Goal: Task Accomplishment & Management: Use online tool/utility

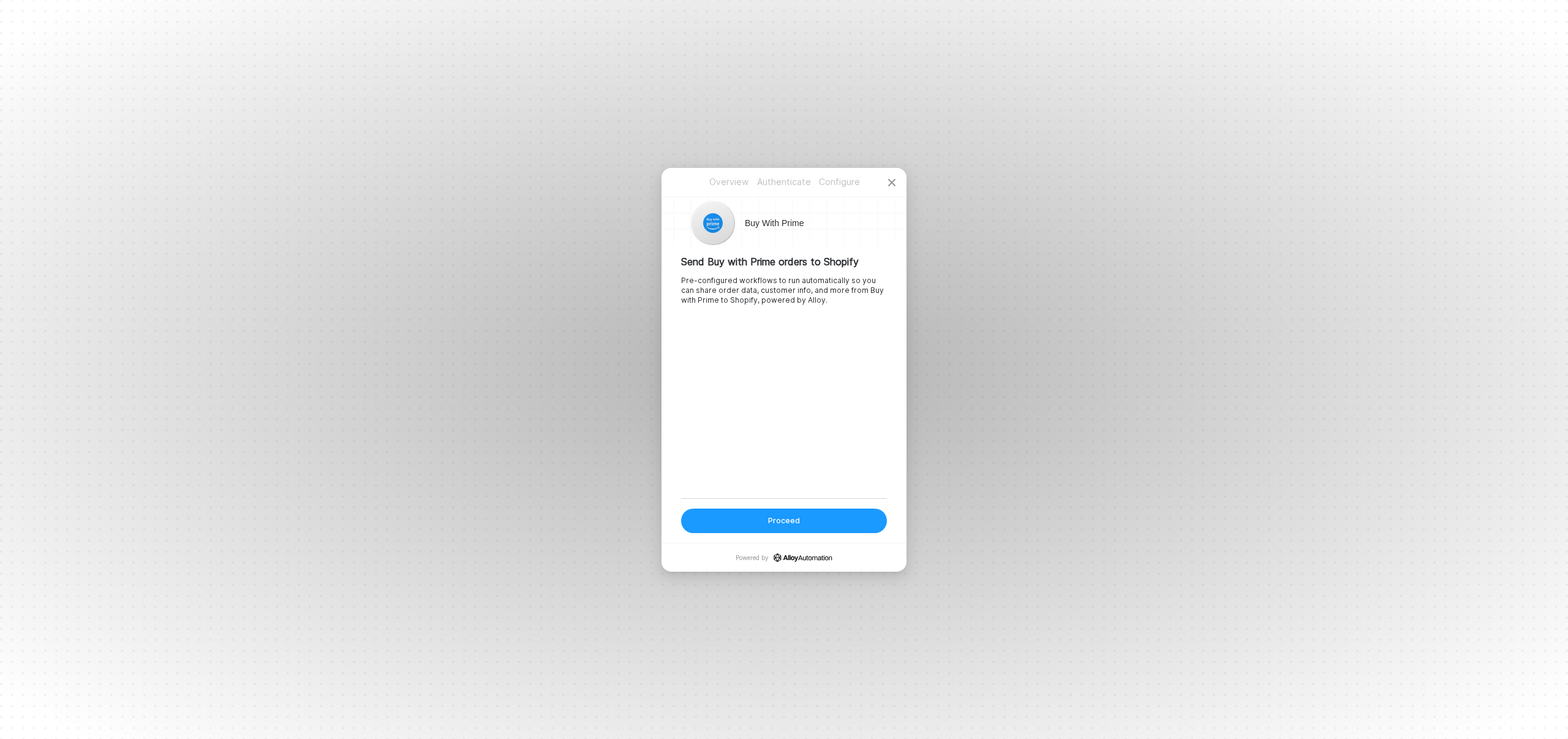
click at [784, 525] on div "Proceed" at bounding box center [784, 520] width 32 height 10
click at [794, 289] on div "Create an Alloy account or login into an existing one to use this integration. …" at bounding box center [784, 377] width 206 height 243
click at [784, 184] on p "Authenticate" at bounding box center [784, 182] width 55 height 12
click at [740, 327] on input "email" at bounding box center [784, 324] width 206 height 19
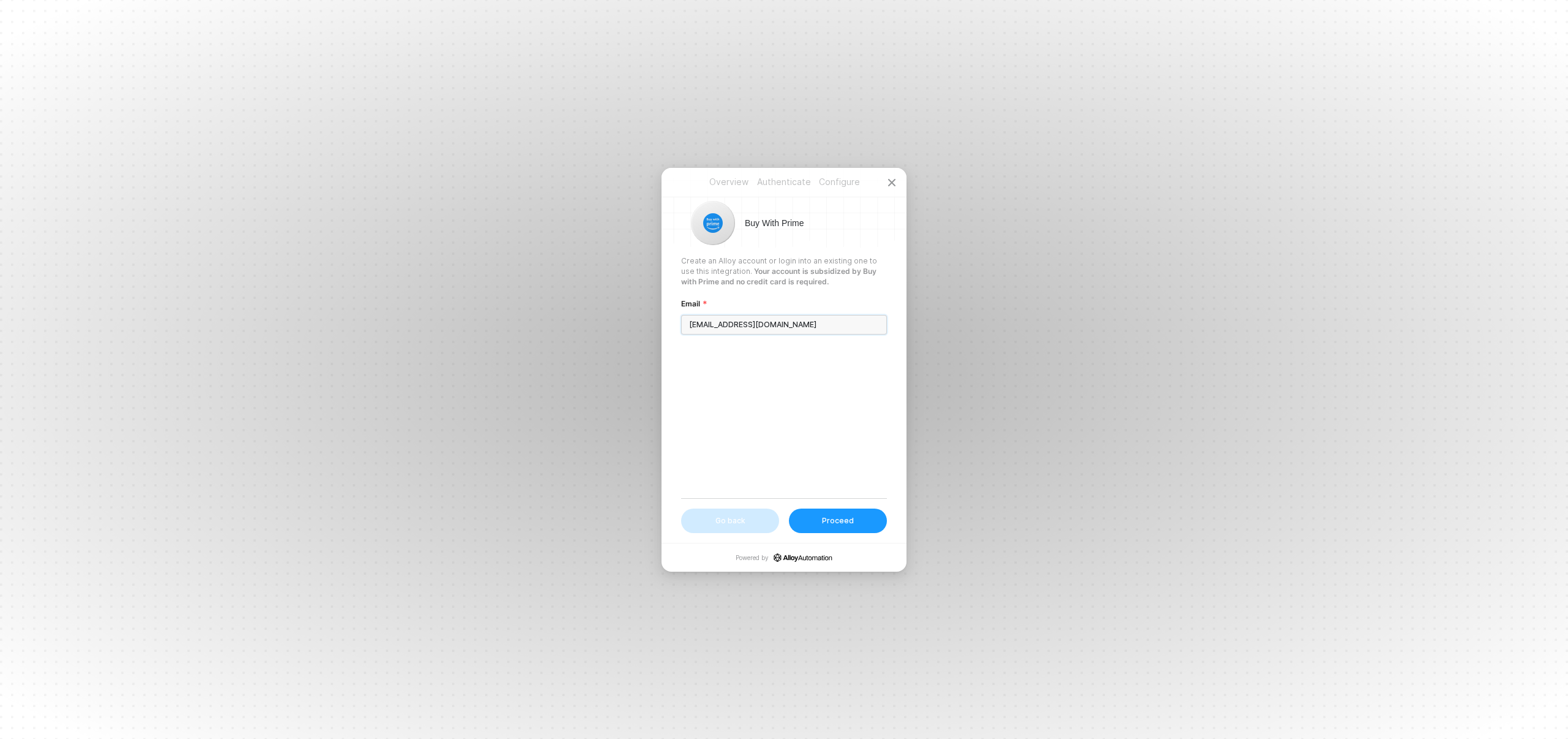
click at [781, 325] on input "[EMAIL_ADDRESS][DOMAIN_NAME]" at bounding box center [784, 324] width 206 height 19
click at [717, 324] on input "[EMAIL_ADDRESS][DOMAIN_NAME]" at bounding box center [784, 324] width 206 height 19
type input "[EMAIL_ADDRESS][DOMAIN_NAME]"
click at [766, 417] on div "Create an Alloy account or login into an existing one to use this integration. …" at bounding box center [784, 377] width 206 height 243
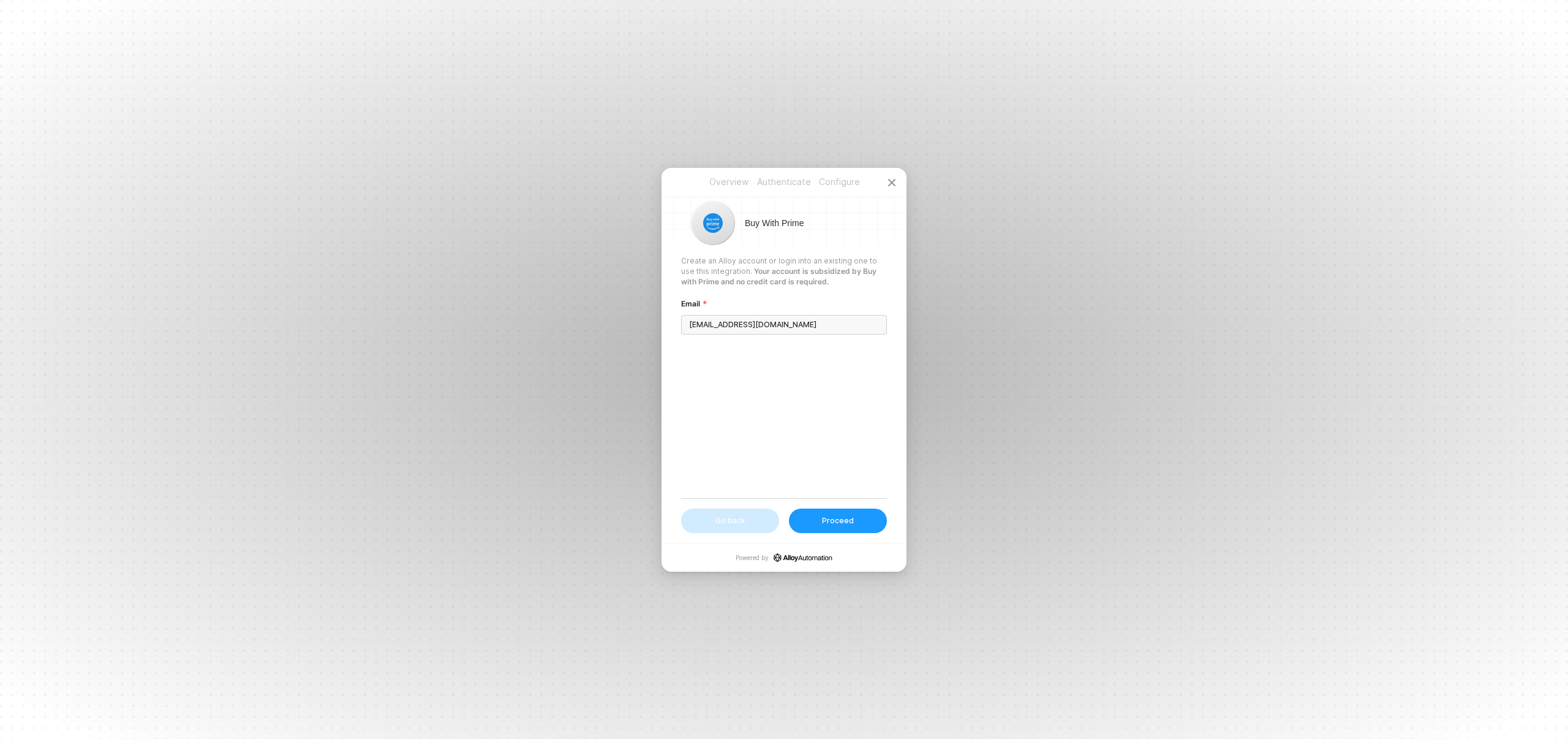
click at [840, 517] on div "Proceed" at bounding box center [837, 520] width 32 height 10
click at [749, 355] on div "Password" at bounding box center [784, 359] width 206 height 19
click at [856, 513] on button "Login" at bounding box center [838, 521] width 98 height 25
click at [871, 379] on icon at bounding box center [873, 377] width 10 height 8
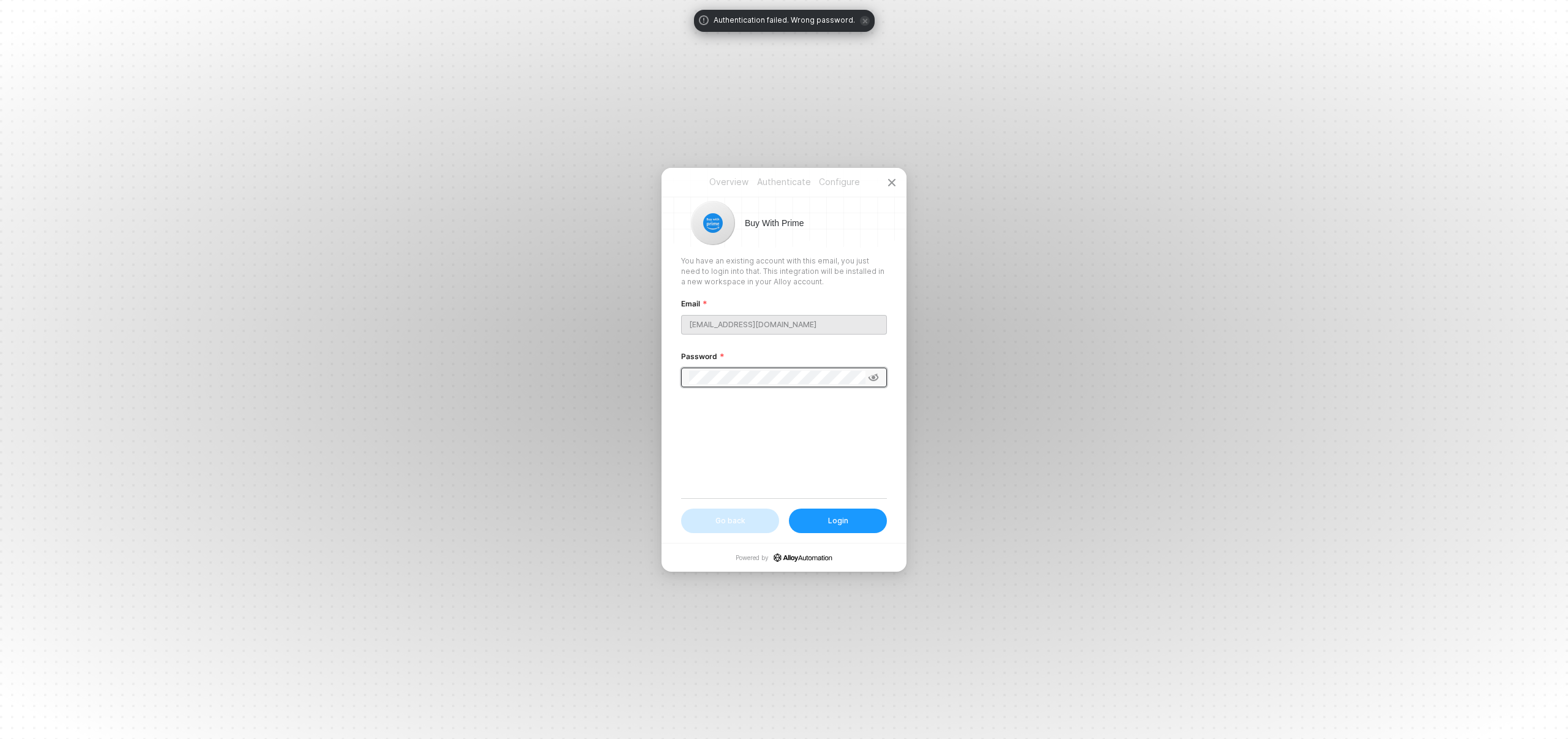
click at [850, 528] on button "Login" at bounding box center [838, 521] width 98 height 25
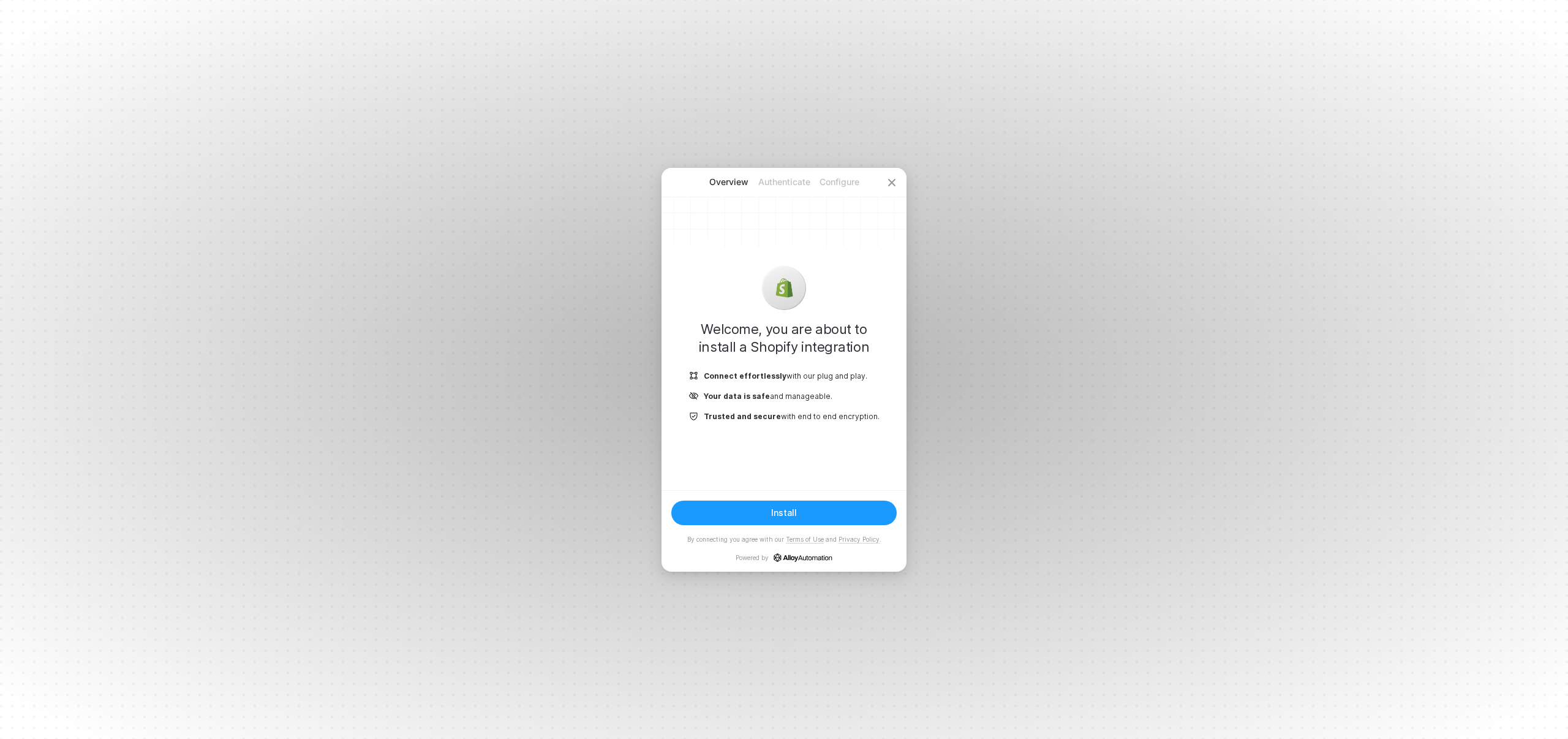
click at [779, 510] on div "Install" at bounding box center [784, 512] width 26 height 10
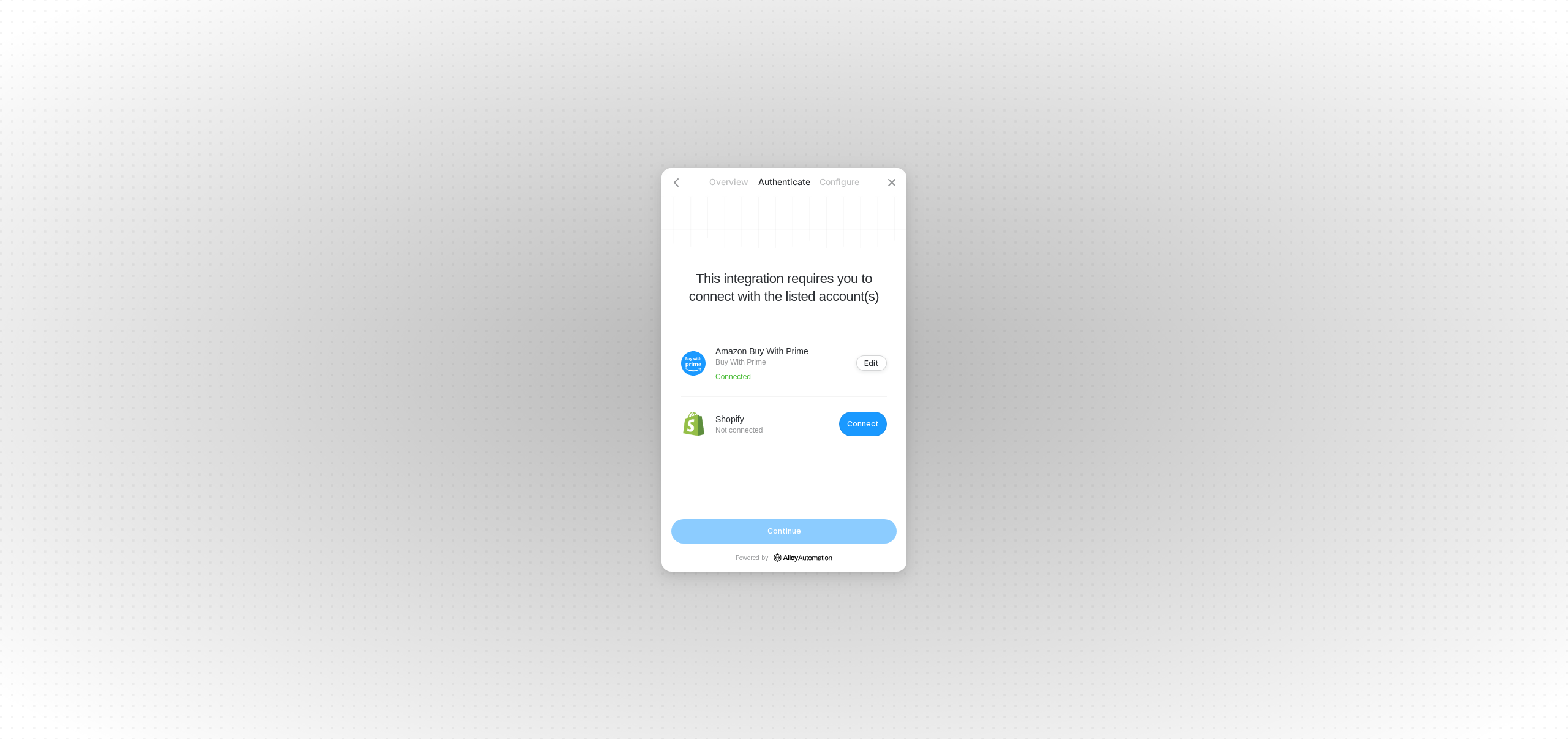
click at [865, 422] on div "Connect" at bounding box center [862, 424] width 32 height 9
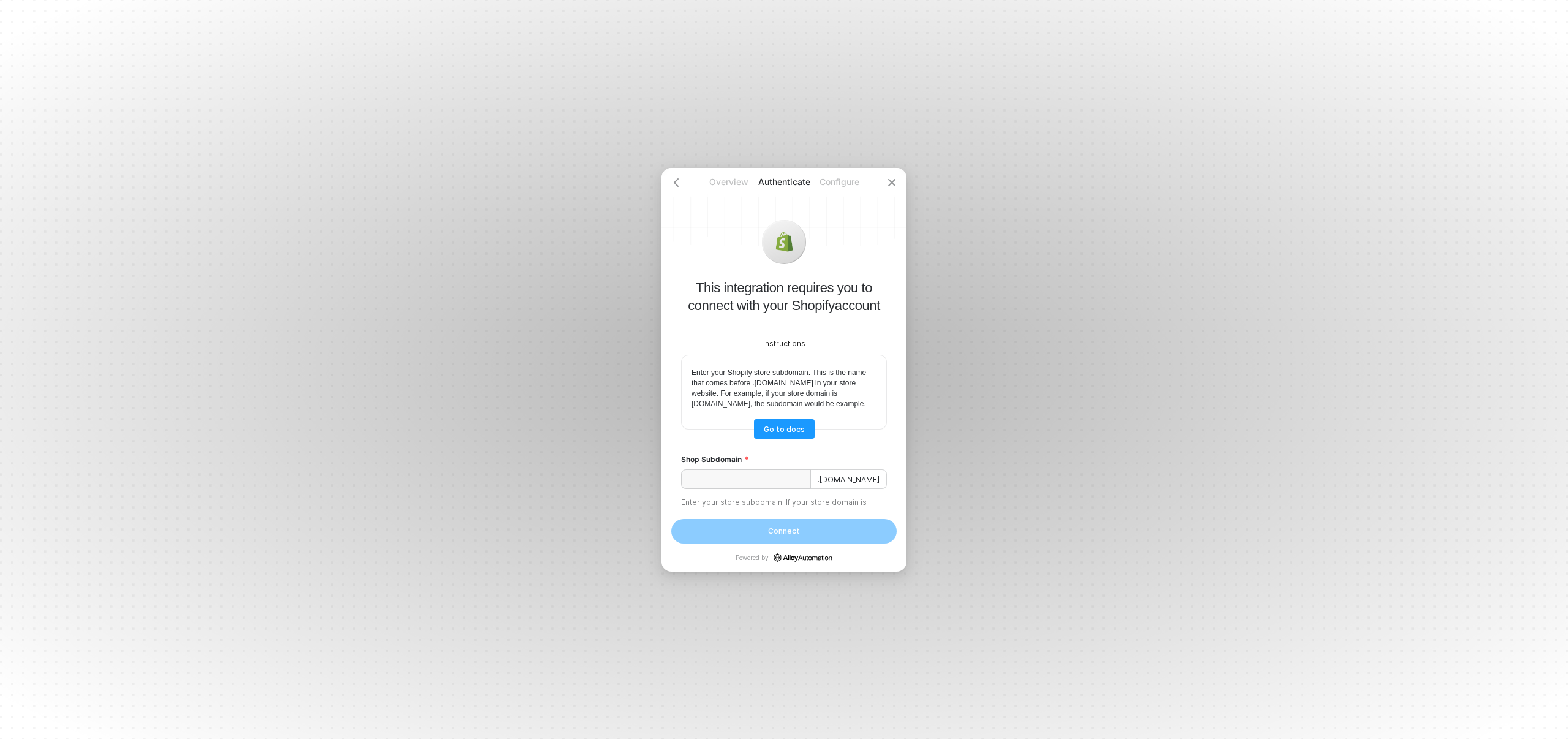
scroll to position [2, 0]
click at [770, 481] on input "Shop Subdomain" at bounding box center [746, 478] width 130 height 19
paste input "the-loyal-subjects"
type input "the-loyal-subjects"
click at [787, 532] on div "Connect" at bounding box center [784, 531] width 36 height 10
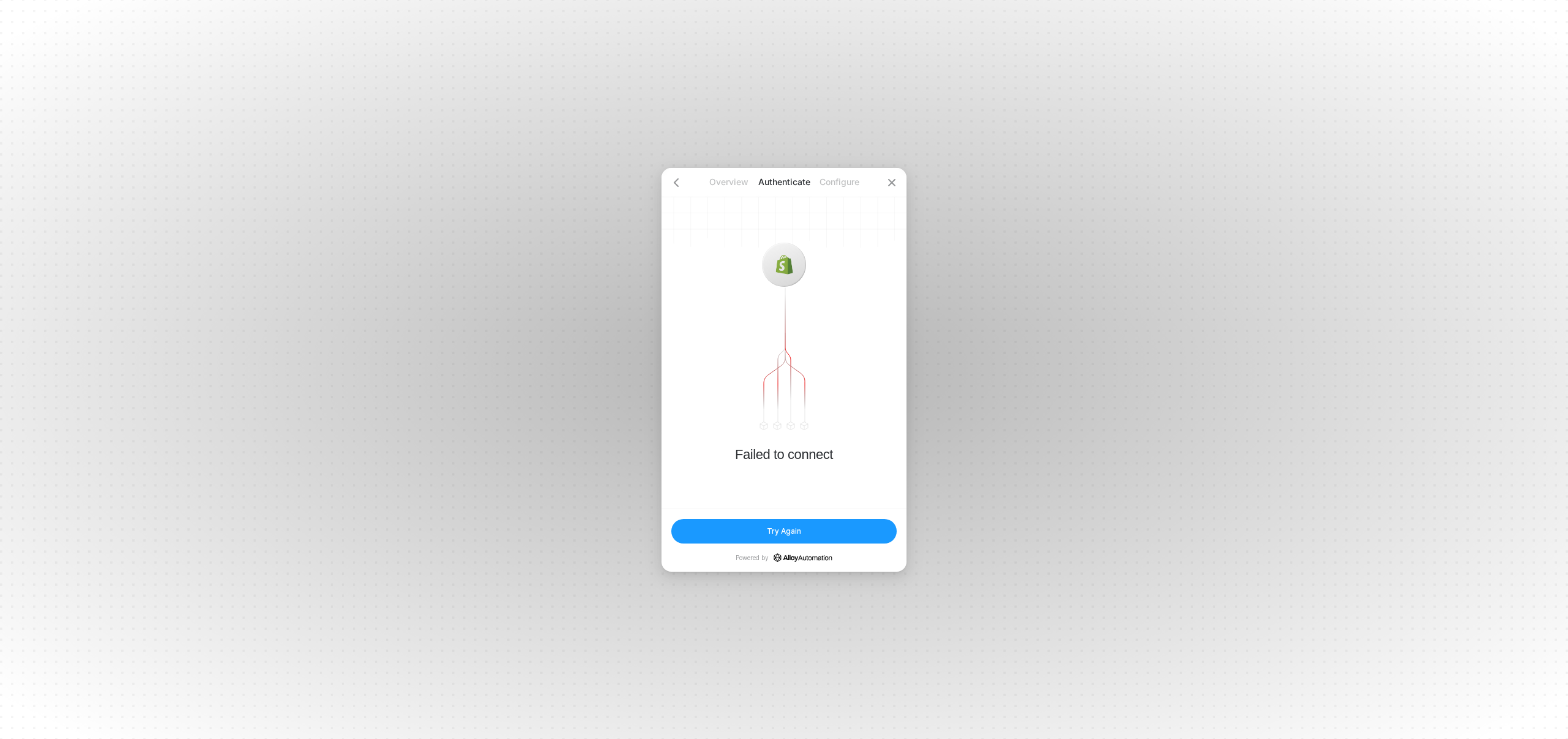
click at [792, 489] on div "Failed to connect" at bounding box center [784, 338] width 245 height 341
drag, startPoint x: 745, startPoint y: 180, endPoint x: 735, endPoint y: 182, distance: 10.2
click at [744, 180] on p "Overview" at bounding box center [728, 182] width 55 height 12
click at [728, 183] on p "Overview" at bounding box center [728, 182] width 55 height 12
click at [679, 181] on icon "icon-arrow-left" at bounding box center [676, 182] width 10 height 10
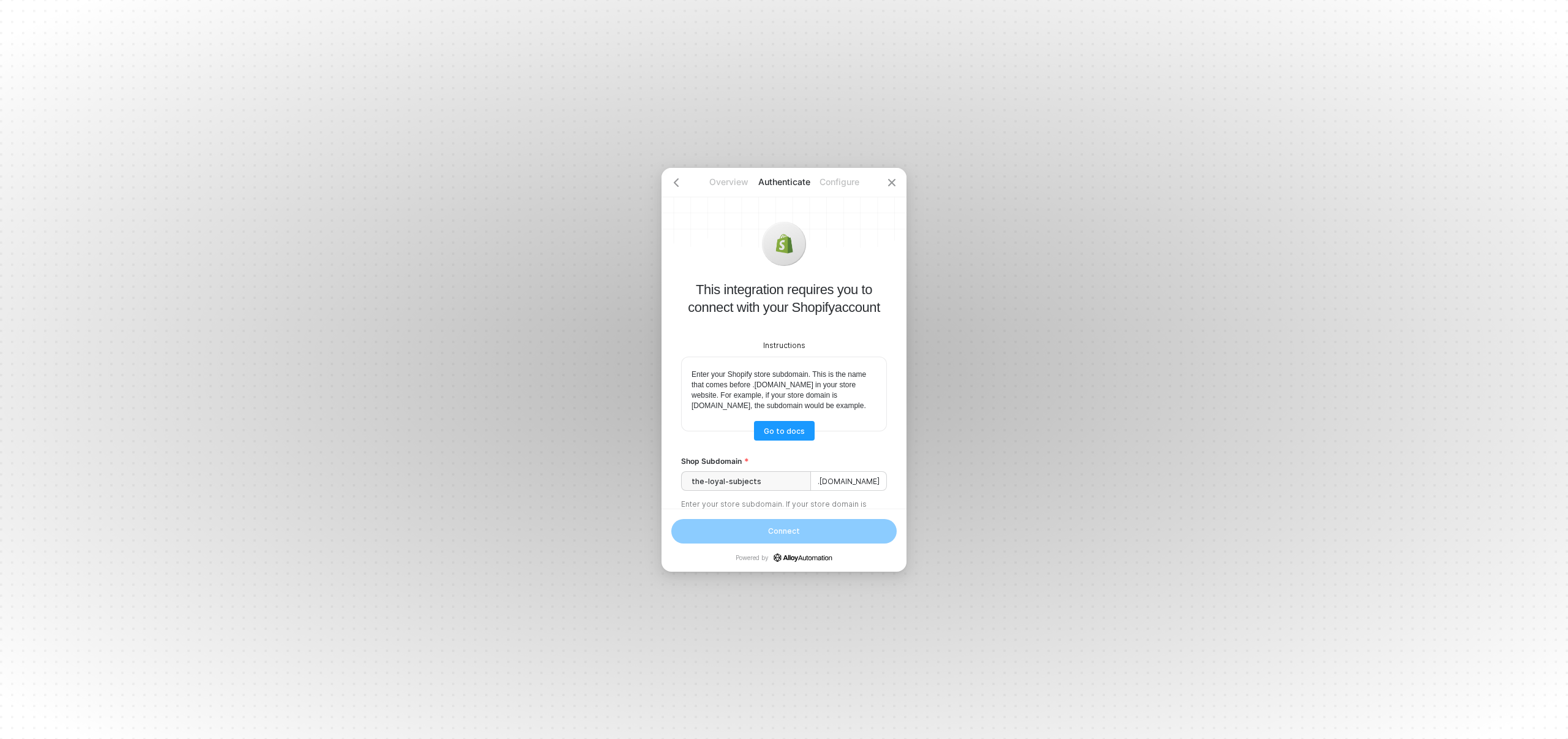
click at [776, 297] on p "This integration requires you to connect with your Shopify account" at bounding box center [784, 299] width 206 height 36
click at [871, 454] on div "Instructions Enter your Shopify store subdomain. This is the name that comes be…" at bounding box center [784, 422] width 206 height 214
click at [781, 486] on input "the-loyal-subjects" at bounding box center [746, 481] width 130 height 19
click at [784, 491] on input "the-loyal-subjects" at bounding box center [746, 481] width 130 height 19
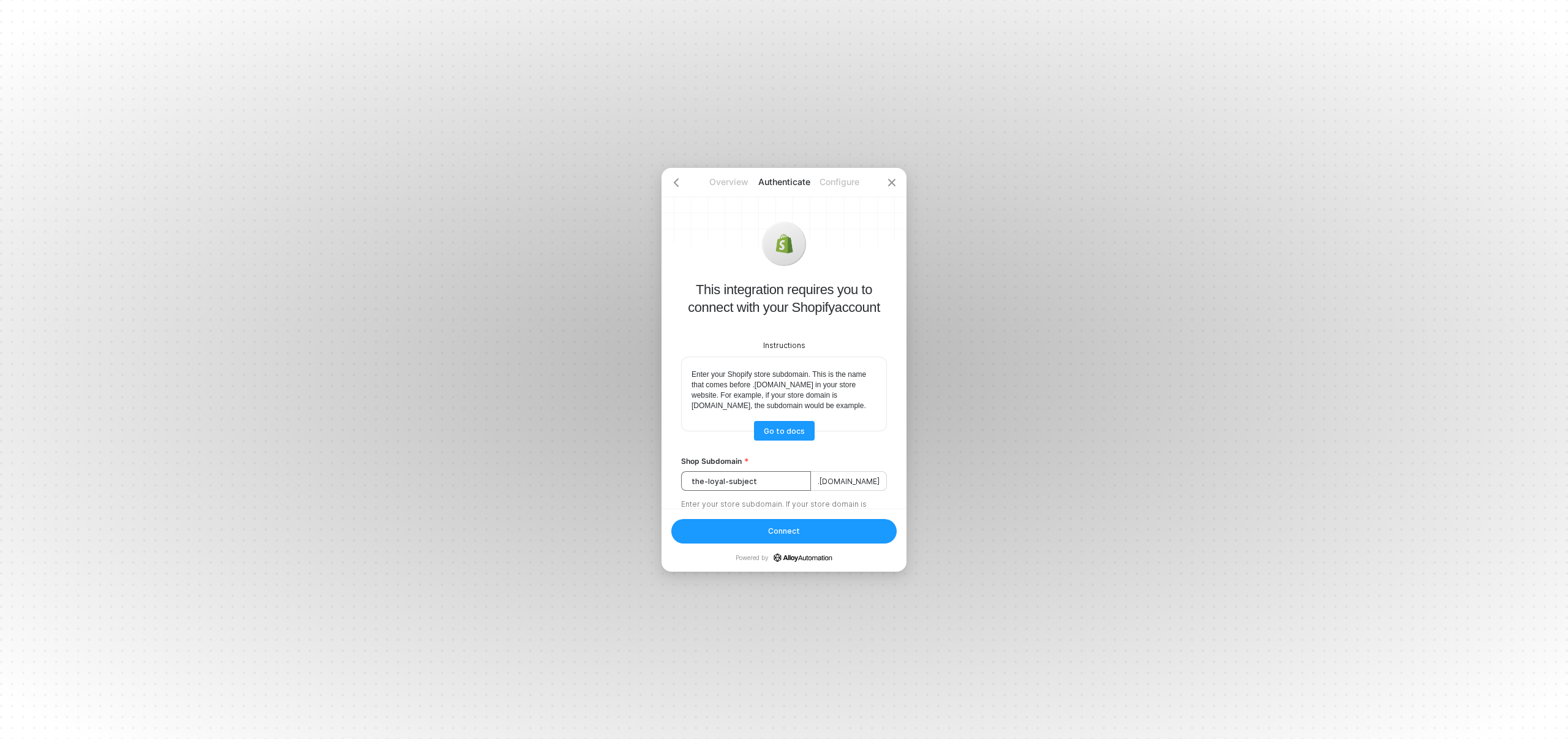
type input "the-loyal-subjects"
click at [765, 531] on button "Connect" at bounding box center [784, 531] width 225 height 25
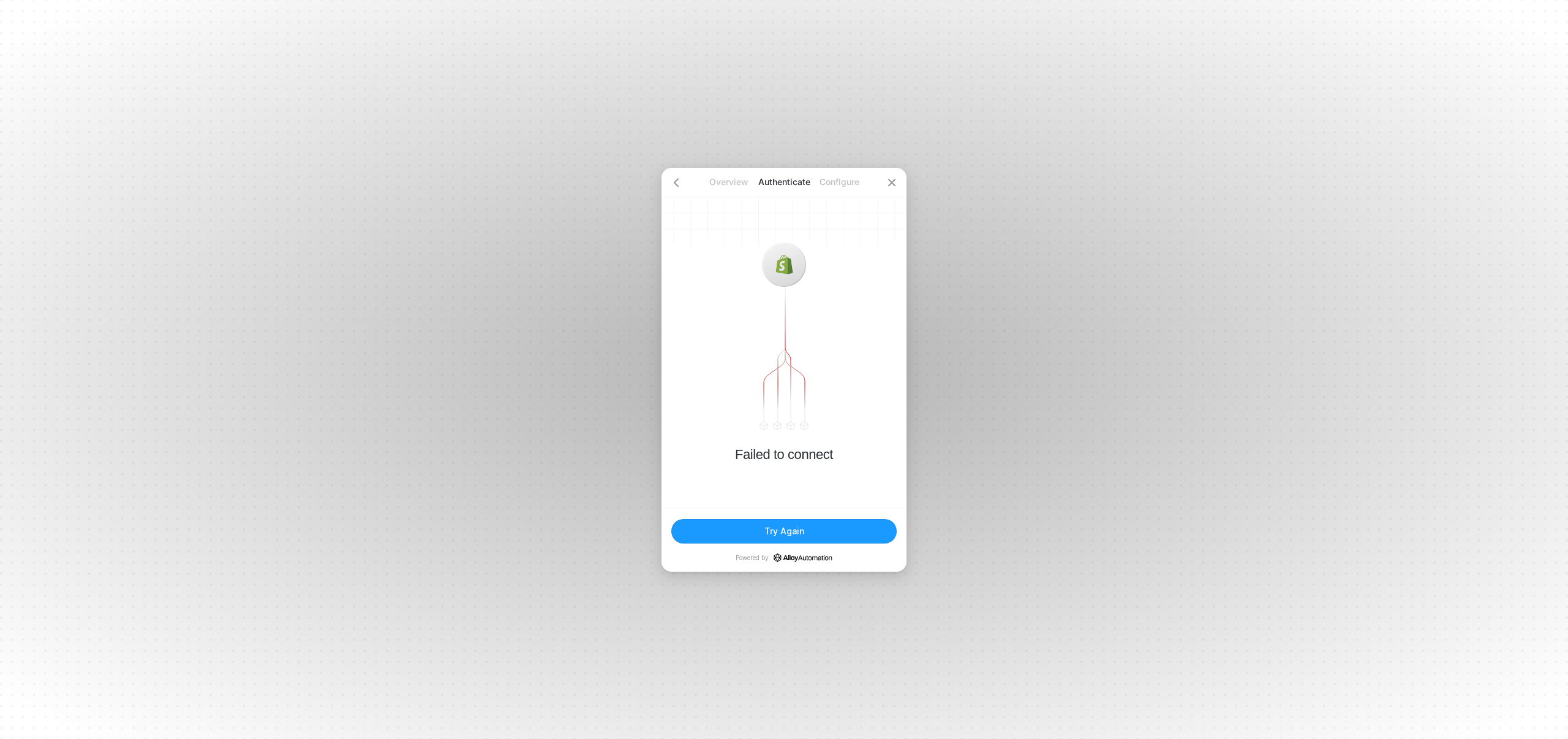
click at [778, 522] on button "Try Again" at bounding box center [784, 531] width 225 height 25
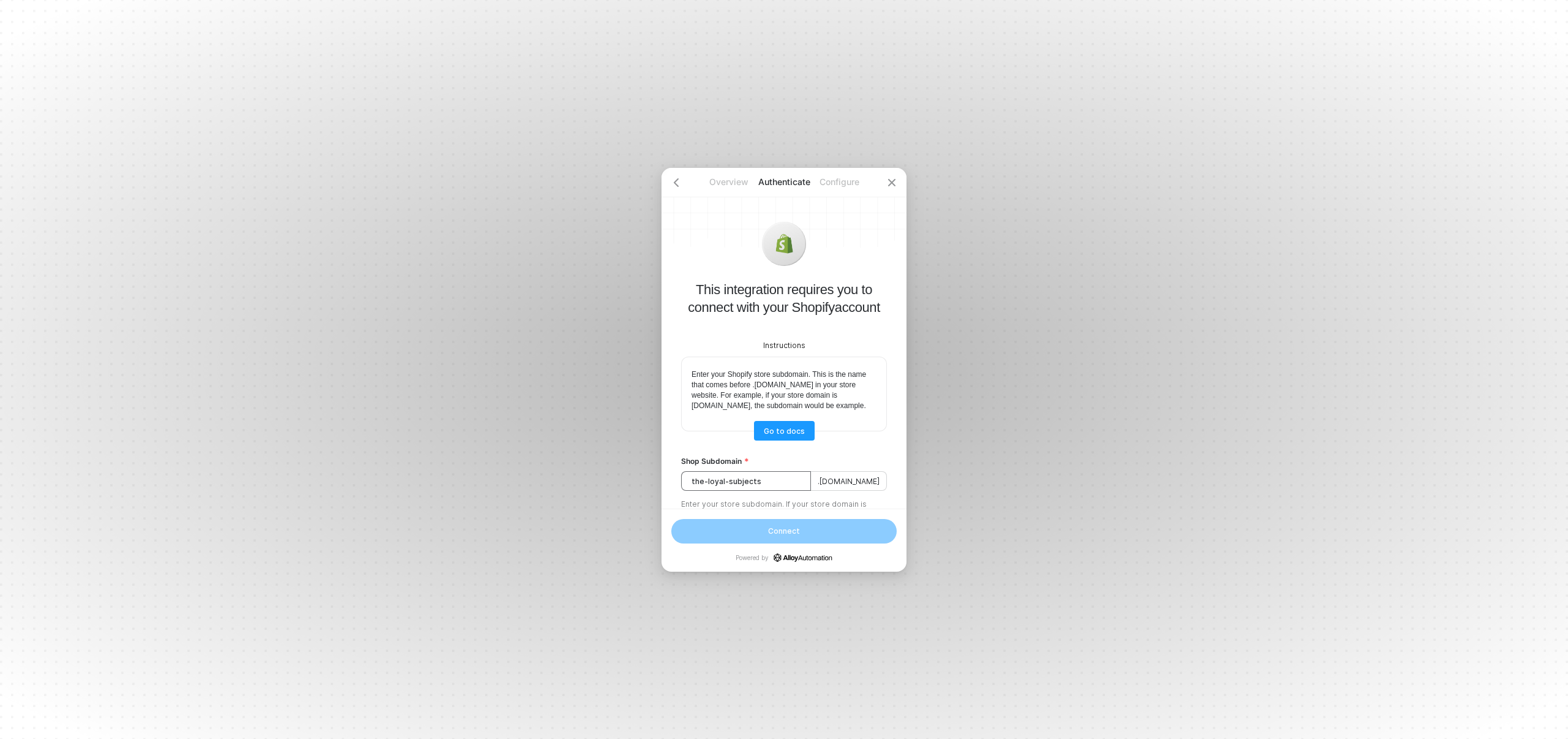
click at [787, 491] on input "the-loyal-subjects" at bounding box center [746, 481] width 130 height 19
type input "the-loyal-subjects"
click at [813, 524] on button "Connect" at bounding box center [784, 531] width 225 height 25
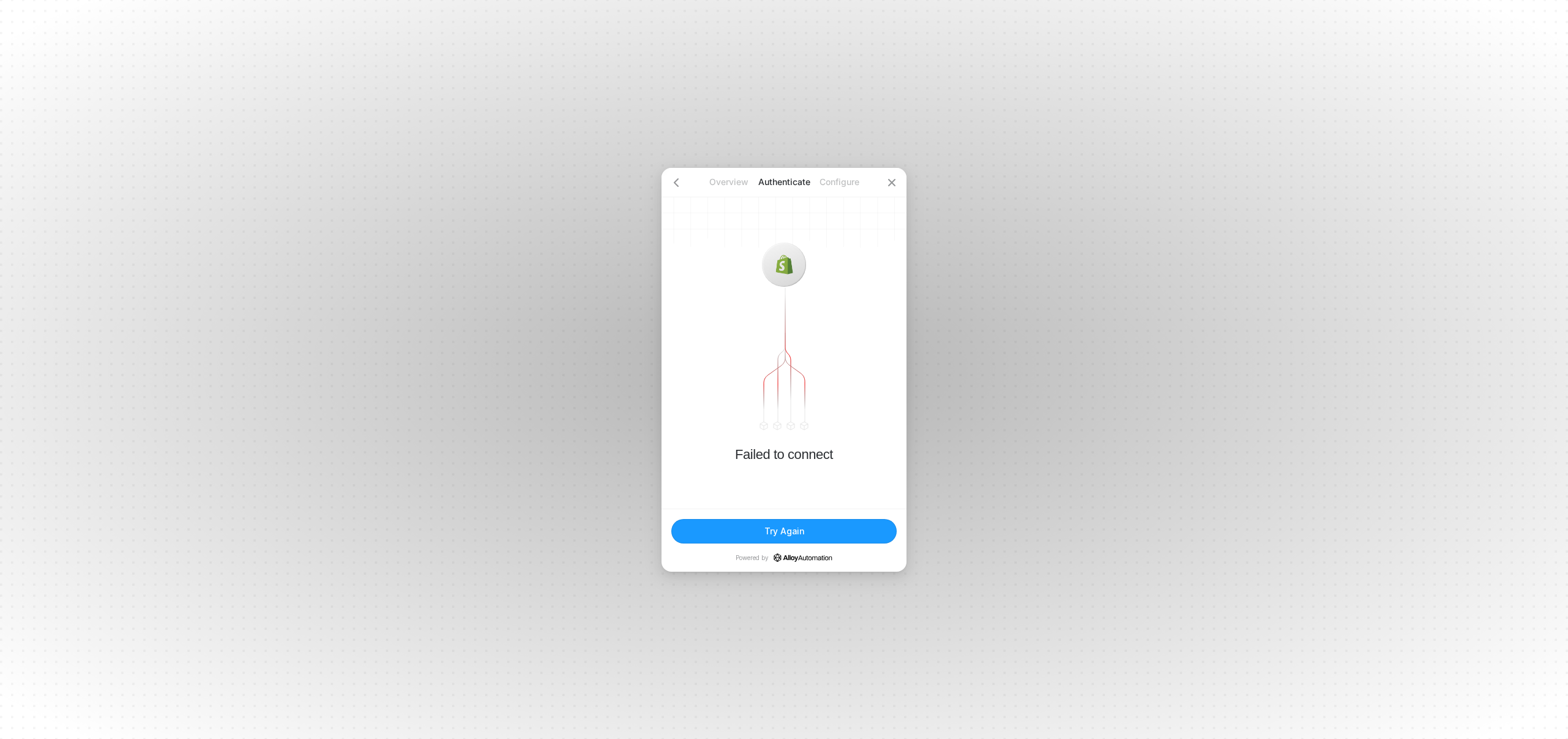
drag, startPoint x: 805, startPoint y: 534, endPoint x: 763, endPoint y: 519, distance: 44.6
click at [805, 534] on button "Try Again" at bounding box center [784, 531] width 225 height 25
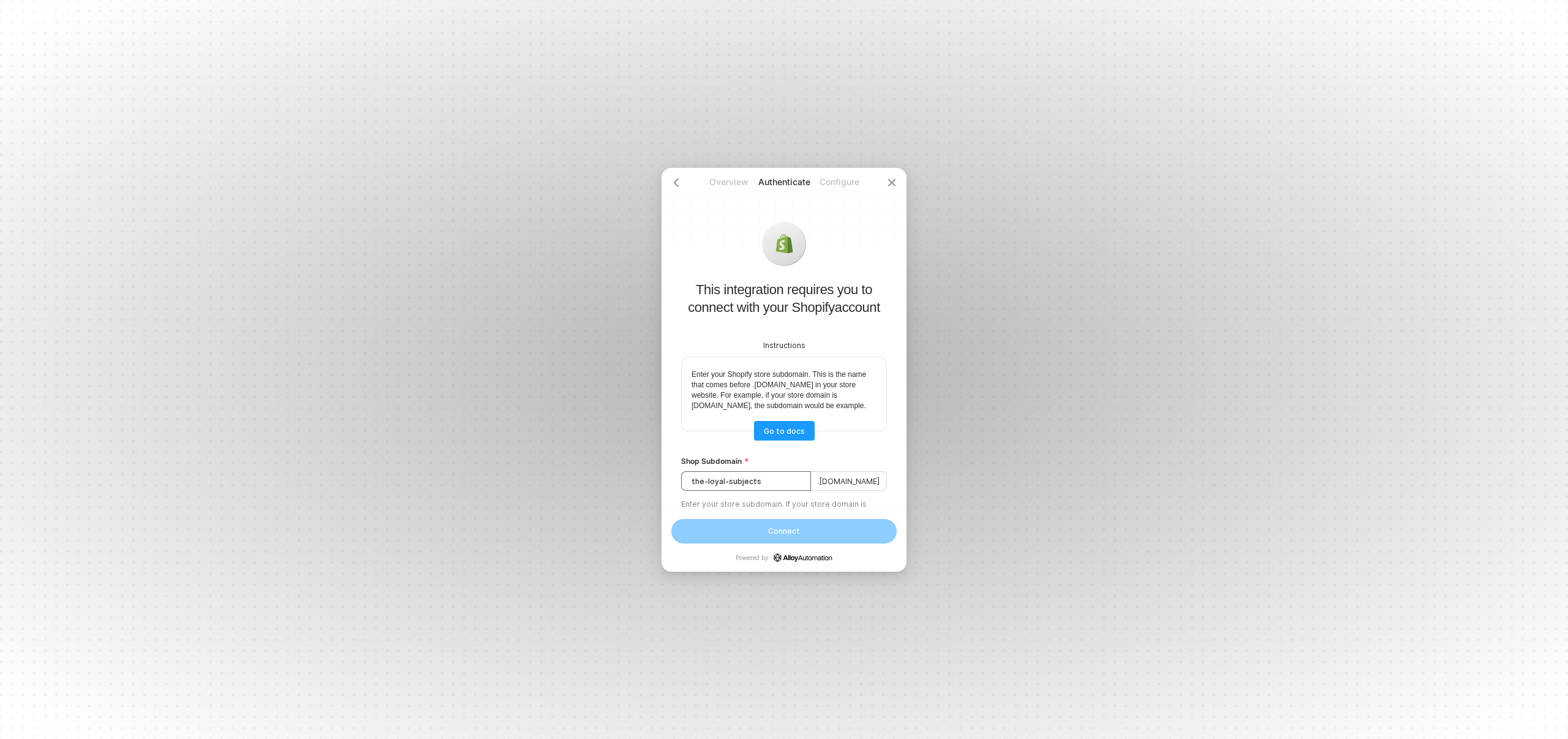
click at [777, 486] on input "the-loyal-subjects" at bounding box center [746, 481] width 130 height 19
type input "the-loyal-subjects"
click at [785, 527] on div "Connect" at bounding box center [784, 531] width 36 height 10
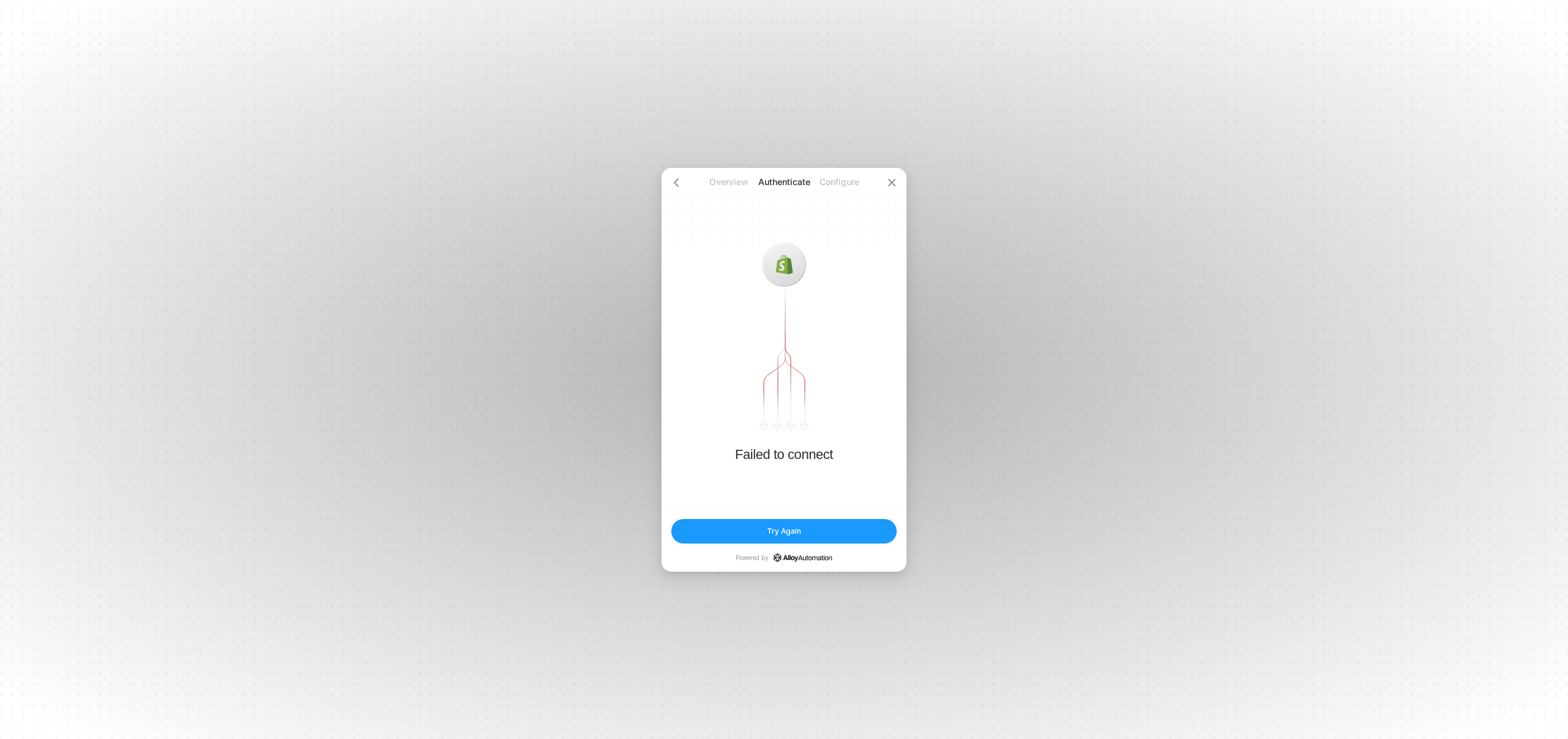
click at [722, 183] on p "Overview" at bounding box center [728, 182] width 55 height 12
